Goal: Information Seeking & Learning: Learn about a topic

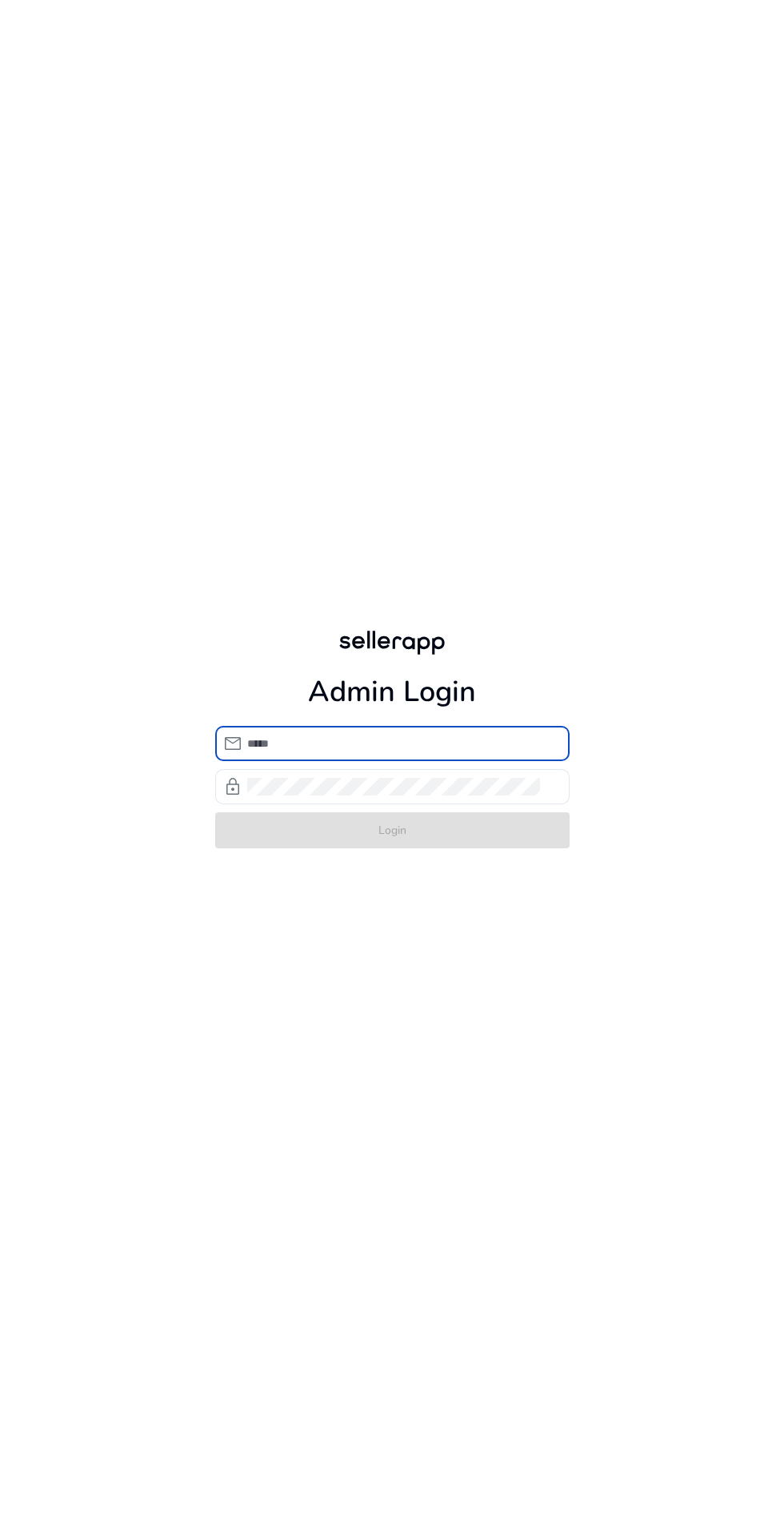
click at [377, 752] on input "email" at bounding box center [402, 743] width 310 height 18
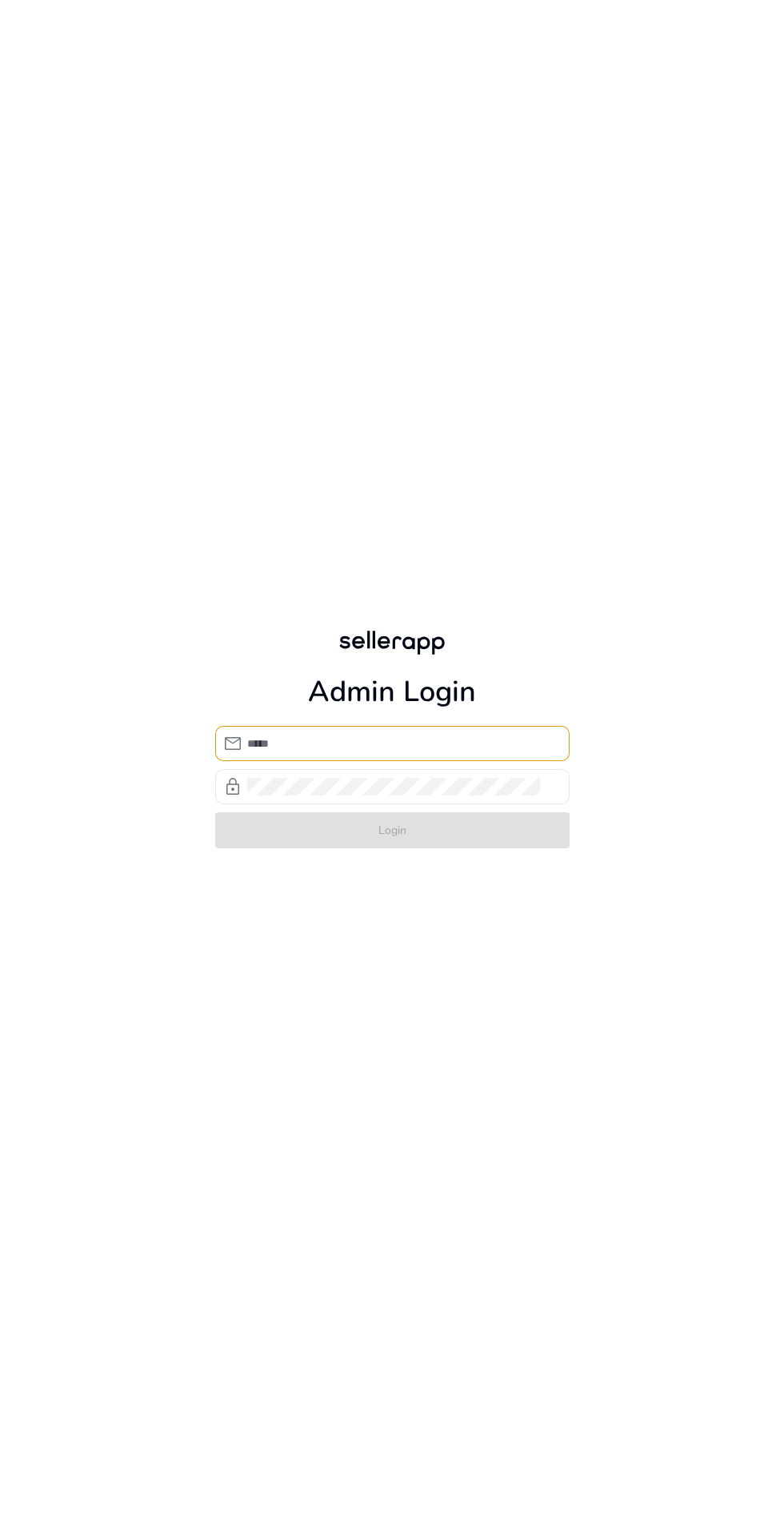
type input "**********"
click button "Login" at bounding box center [392, 830] width 354 height 36
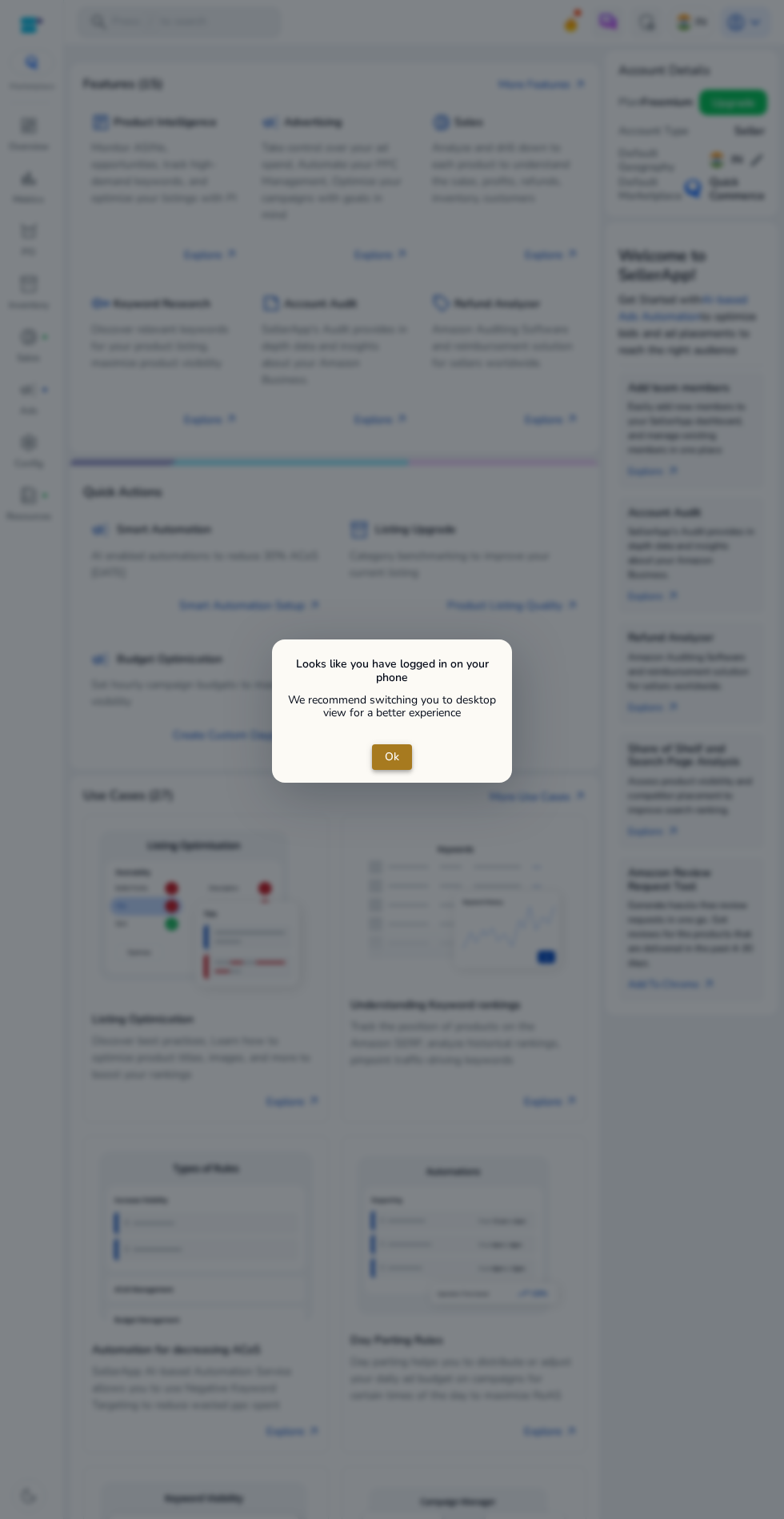
click at [389, 762] on span "Ok" at bounding box center [391, 757] width 14 height 17
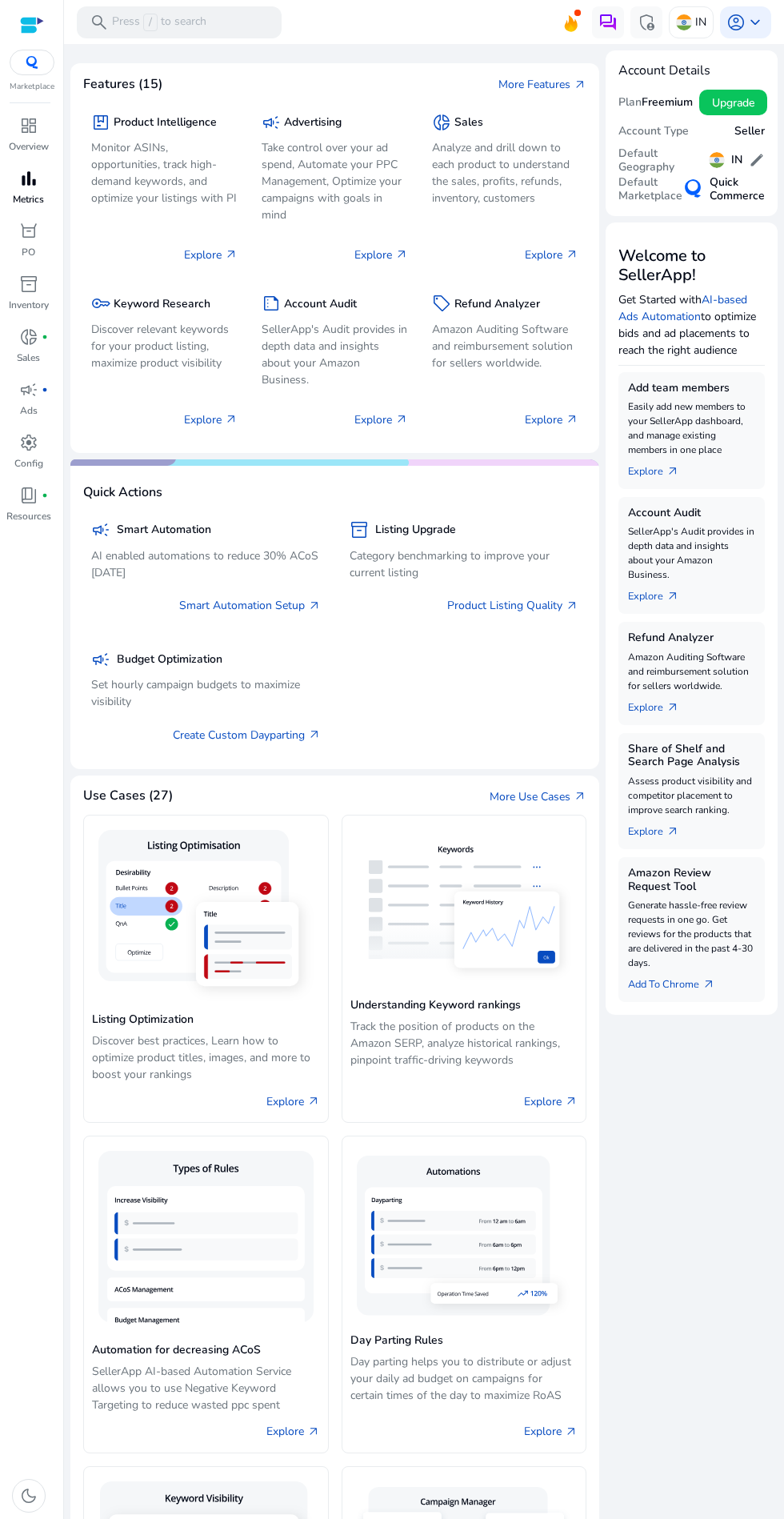
click at [28, 178] on span "bar_chart" at bounding box center [28, 178] width 19 height 19
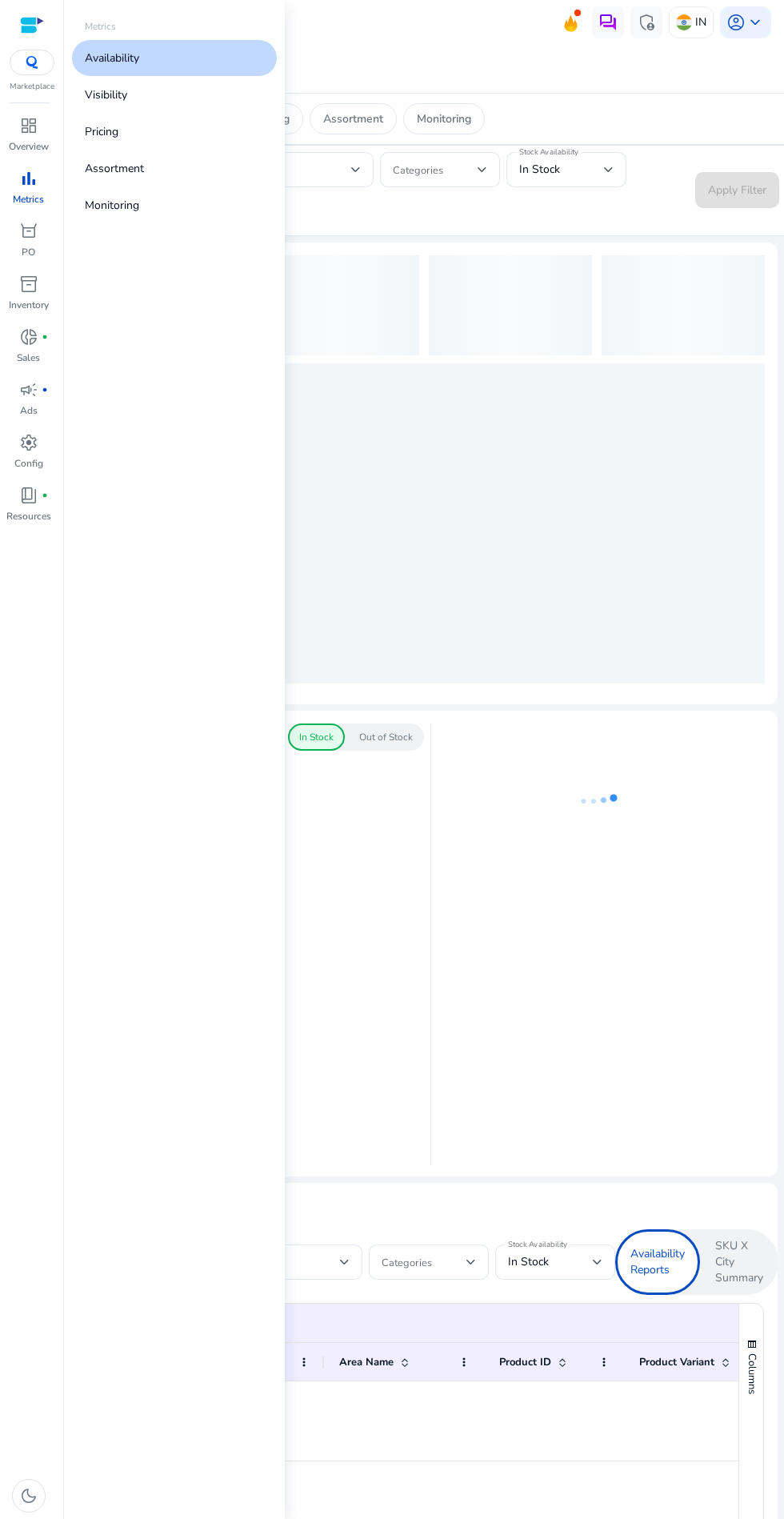
click at [438, 46] on div at bounding box center [424, 46] width 720 height 3
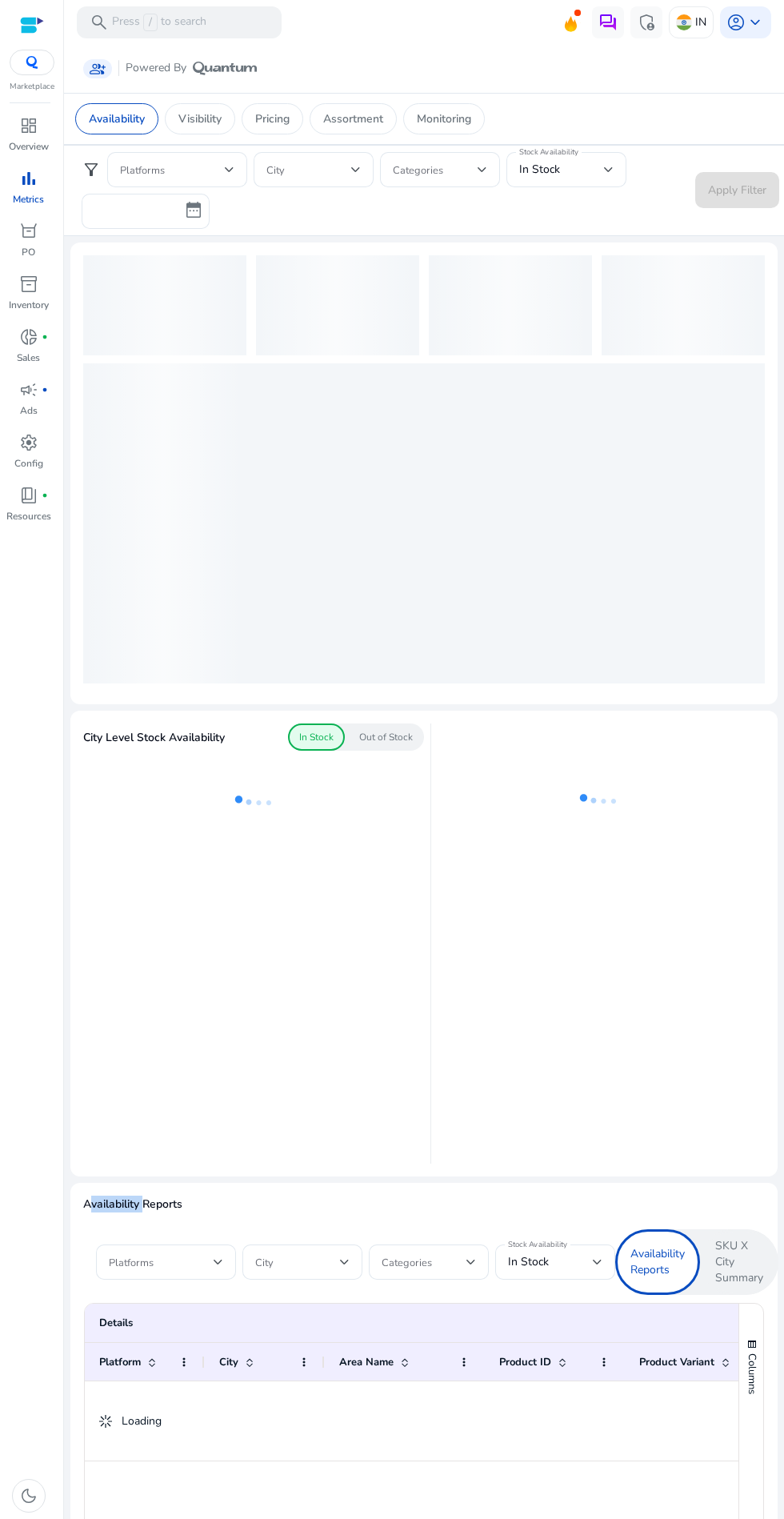
click at [400, 974] on div "City Level Stock Availability In Stock Out of Stock" at bounding box center [253, 943] width 341 height 440
click at [285, 116] on p "Pricing" at bounding box center [272, 119] width 34 height 17
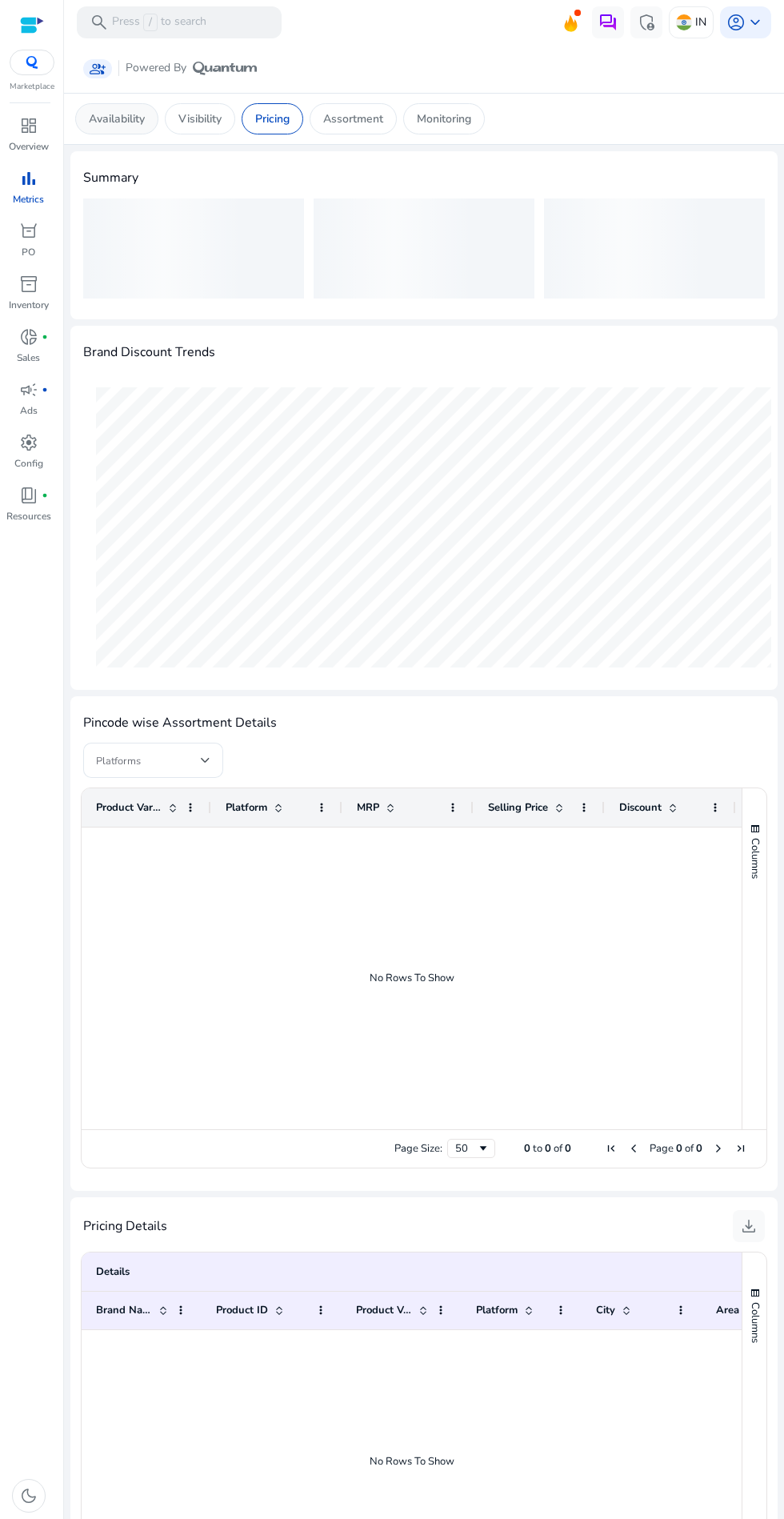
click at [125, 125] on p "Availability" at bounding box center [116, 119] width 56 height 17
